Goal: Information Seeking & Learning: Learn about a topic

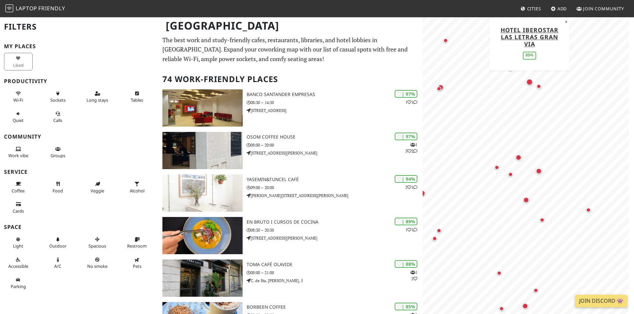
click at [531, 84] on div "Map marker" at bounding box center [529, 82] width 7 height 7
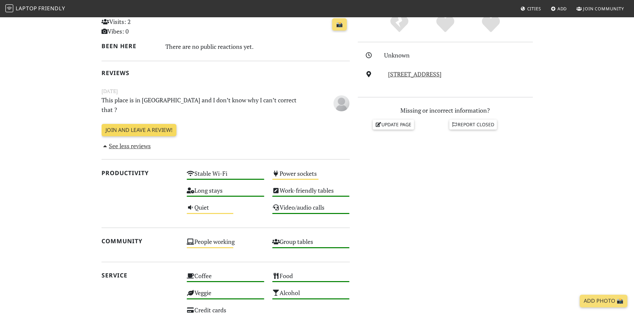
scroll to position [166, 0]
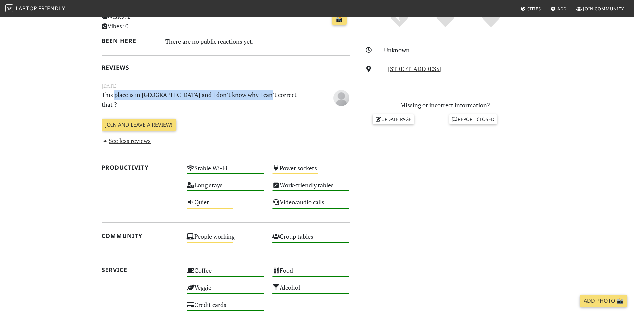
drag, startPoint x: 115, startPoint y: 96, endPoint x: 268, endPoint y: 96, distance: 152.7
click at [265, 96] on p "This place is in Madrid and I don’t know why I can’t correct that ?" at bounding box center [204, 99] width 214 height 19
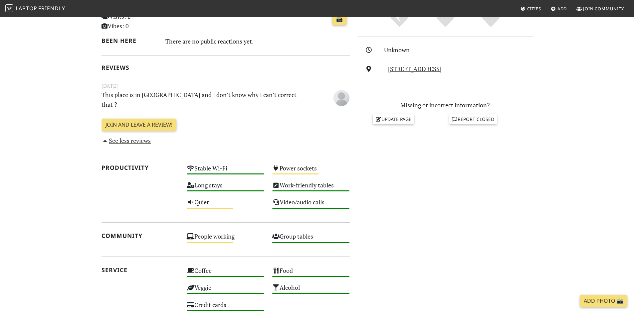
click at [43, 108] on section "Today Visits: 2 Vibes: 0 📸 Been here There are no public reactions yet. Reviews…" at bounding box center [317, 221] width 634 height 465
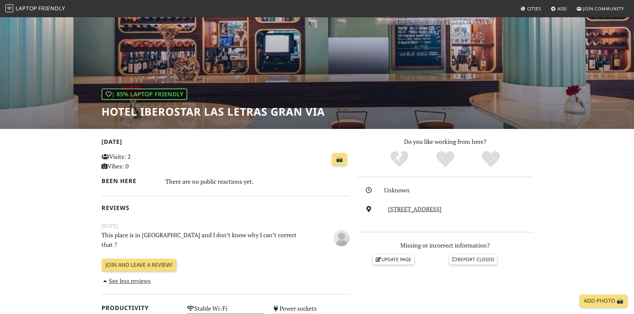
scroll to position [0, 0]
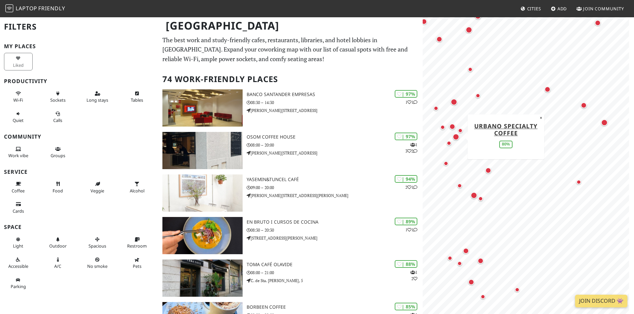
click at [453, 139] on div "Map marker" at bounding box center [455, 137] width 7 height 7
